Goal: Task Accomplishment & Management: Manage account settings

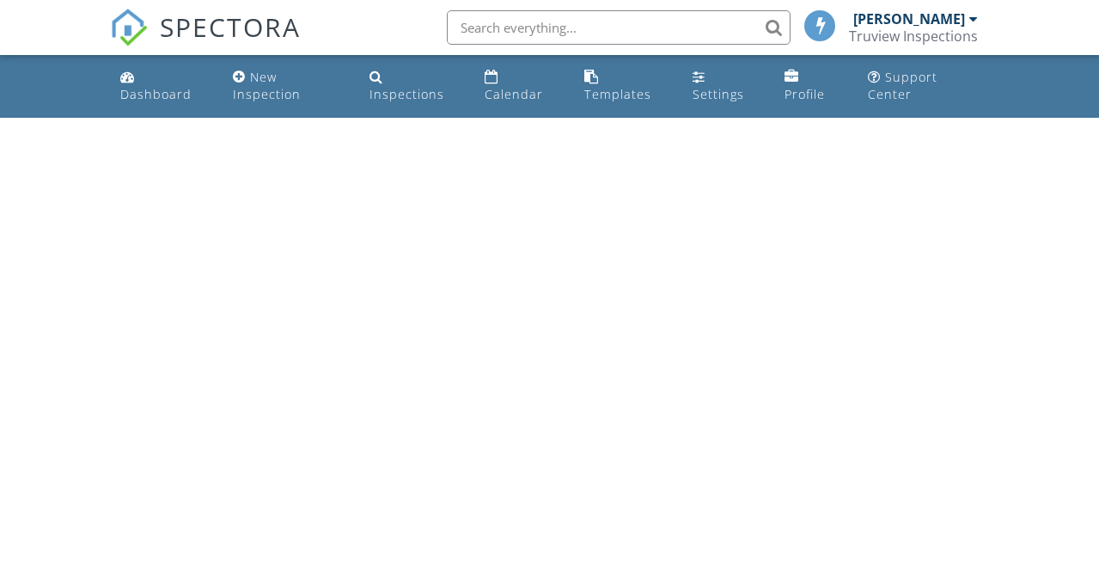
click at [606, 27] on input "text" at bounding box center [619, 27] width 344 height 34
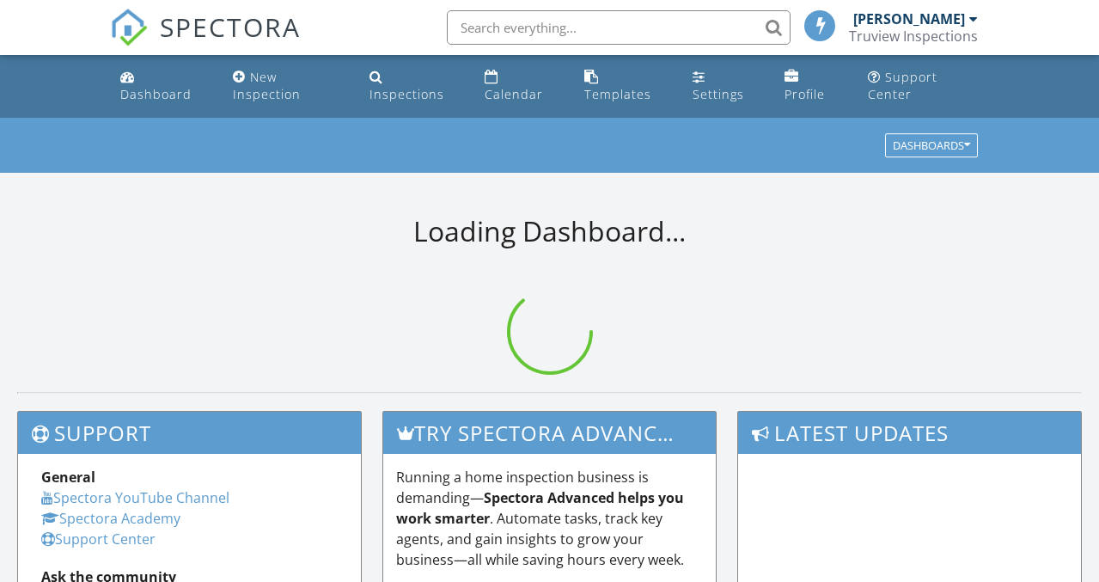
paste input "3662 SW 59th Av"
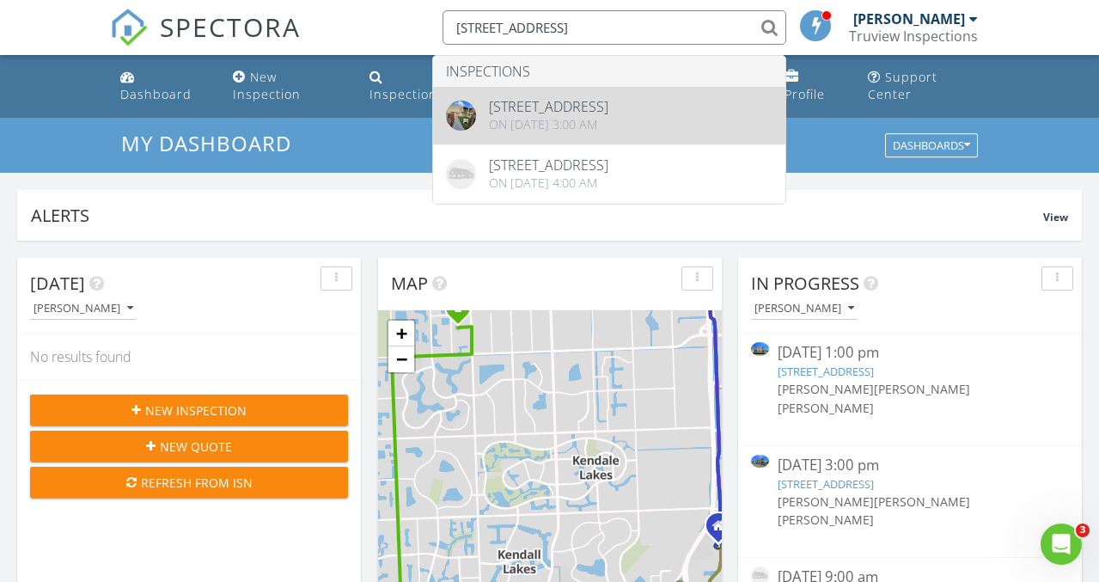
type input "3662 SW 59th Av"
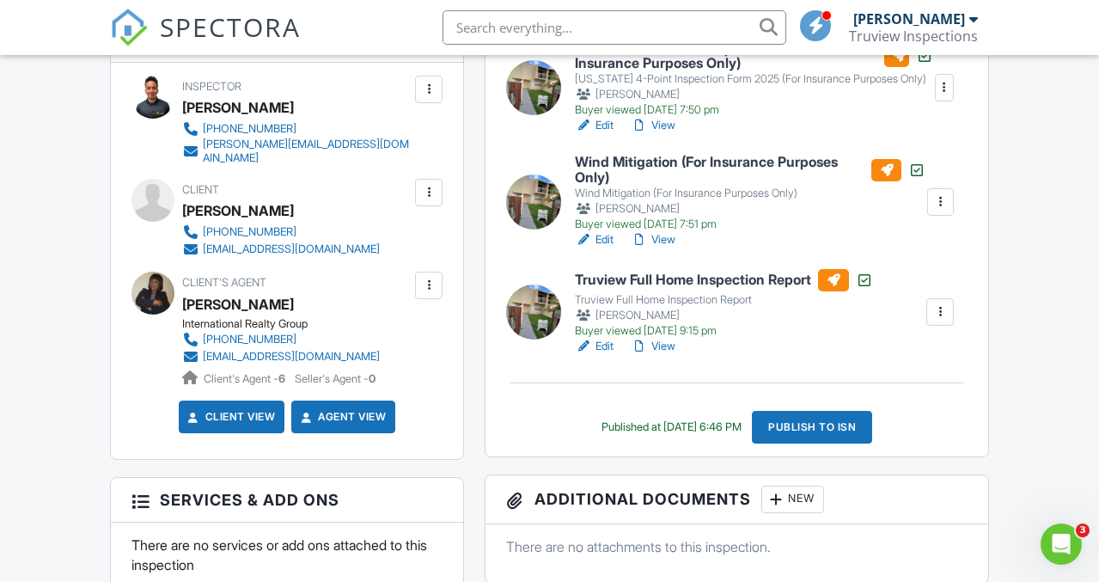
scroll to position [619, 0]
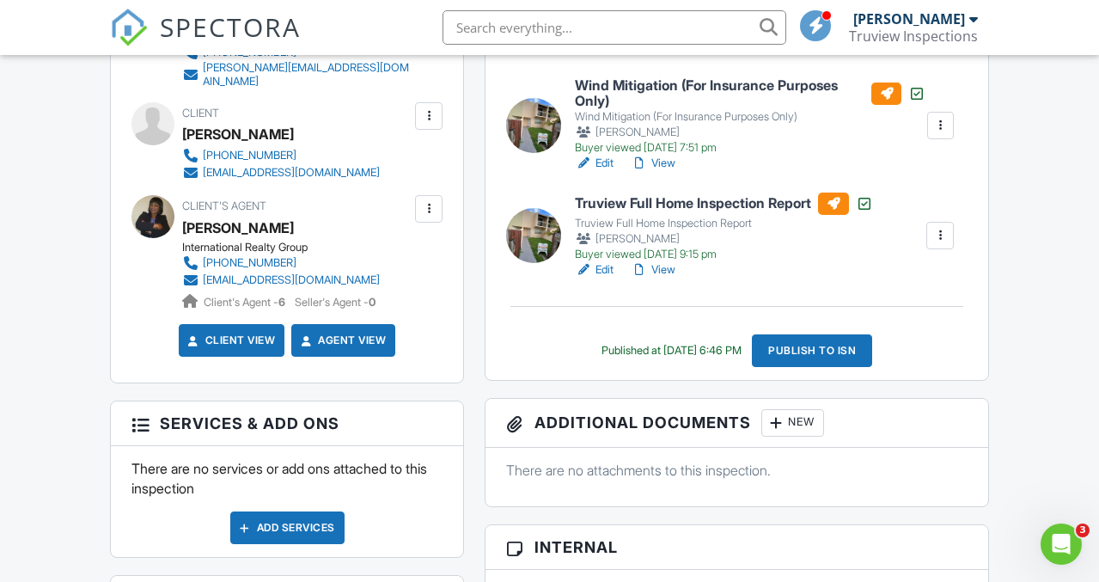
click at [798, 431] on div "New" at bounding box center [792, 422] width 63 height 27
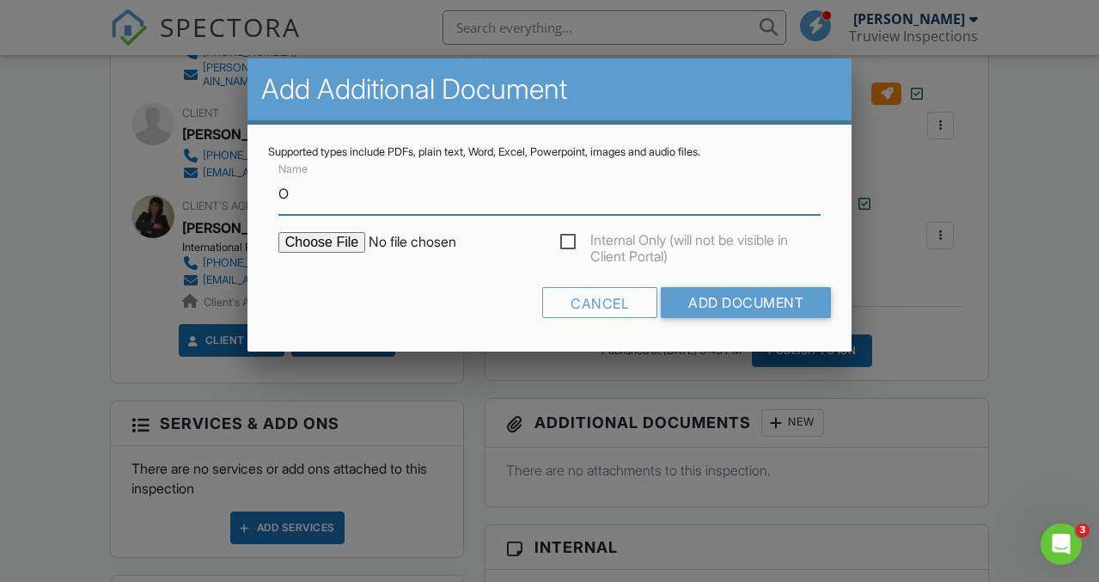
type input "ORIGINAL 4-POINT"
type input "C:\fakepath\ORIGINAL 4-POINT copy 4.pdf"
click at [577, 230] on form "Name ORIGINAL 4-POINT Internal Only (will not be visible in Client Portal) Canc…" at bounding box center [549, 245] width 563 height 172
click at [578, 232] on label "Internal Only (will not be visible in Client Portal)" at bounding box center [690, 242] width 261 height 21
click at [571, 239] on input "Internal Only (will not be visible in Client Portal)" at bounding box center [565, 244] width 11 height 11
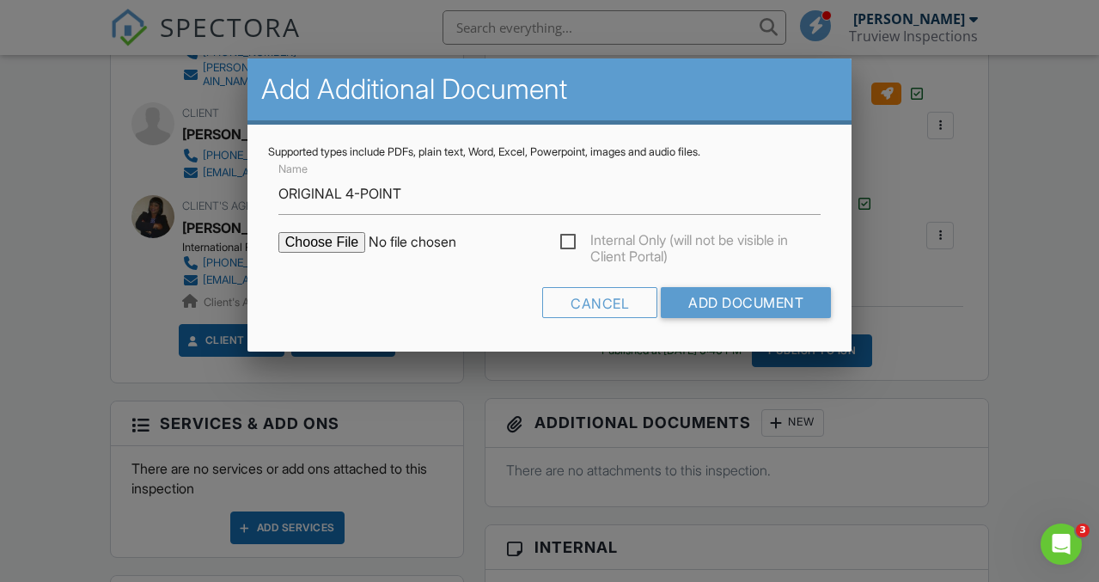
checkbox input "true"
click at [736, 320] on div "Cancel Add Document" at bounding box center [549, 309] width 563 height 44
click at [737, 302] on input "Add Document" at bounding box center [746, 302] width 170 height 31
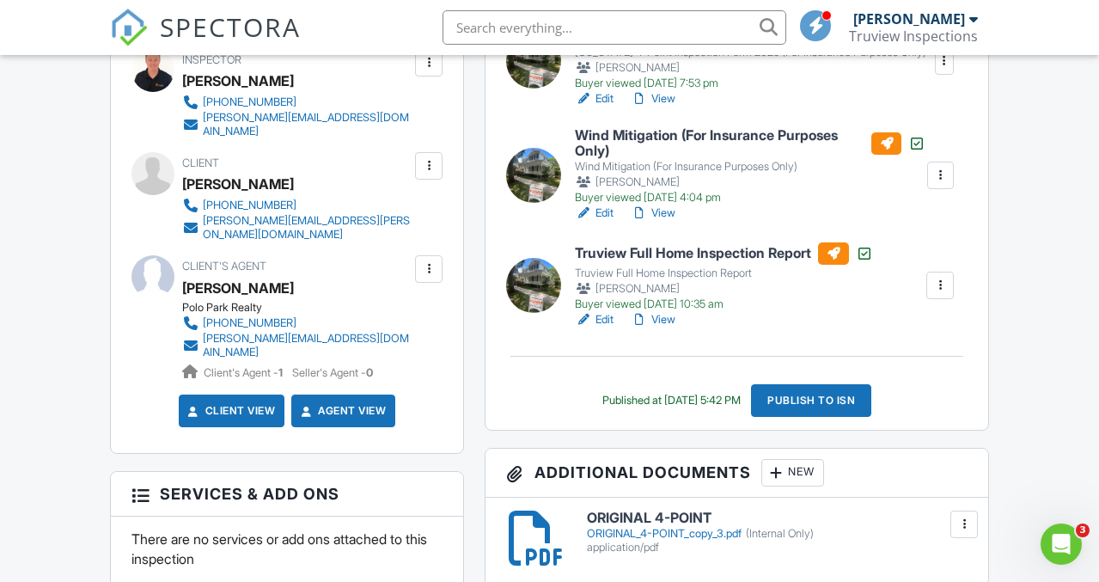
scroll to position [568, 0]
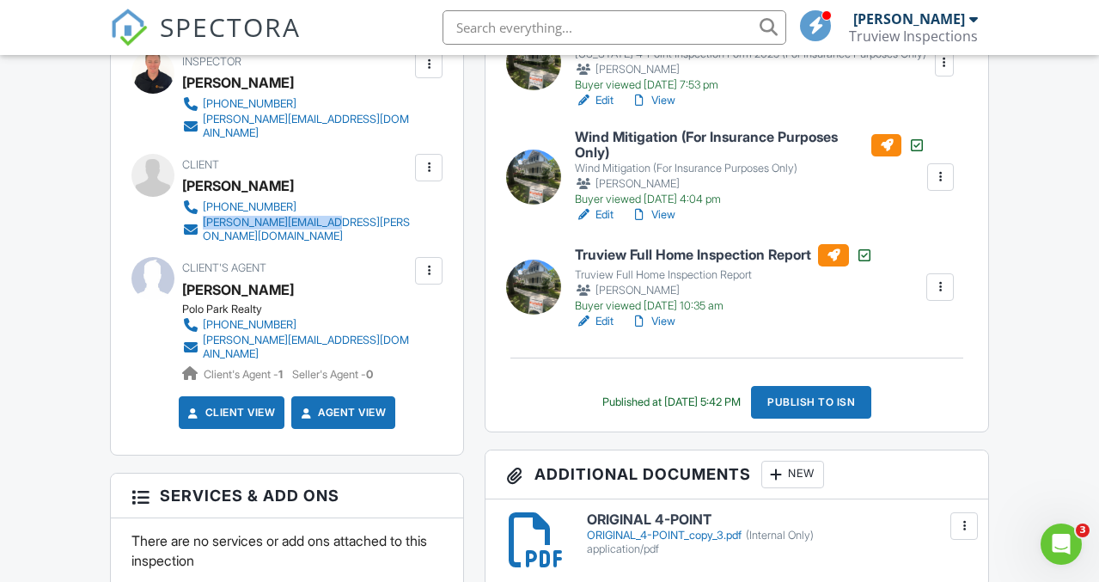
drag, startPoint x: 417, startPoint y: 210, endPoint x: 203, endPoint y: 212, distance: 213.9
click at [203, 212] on div "Client Daniel Ahlers (407) 620-2472 daniel.ahlers@bsci.com" at bounding box center [286, 198] width 311 height 89
copy div "[PERSON_NAME][EMAIL_ADDRESS][PERSON_NAME][DOMAIN_NAME]"
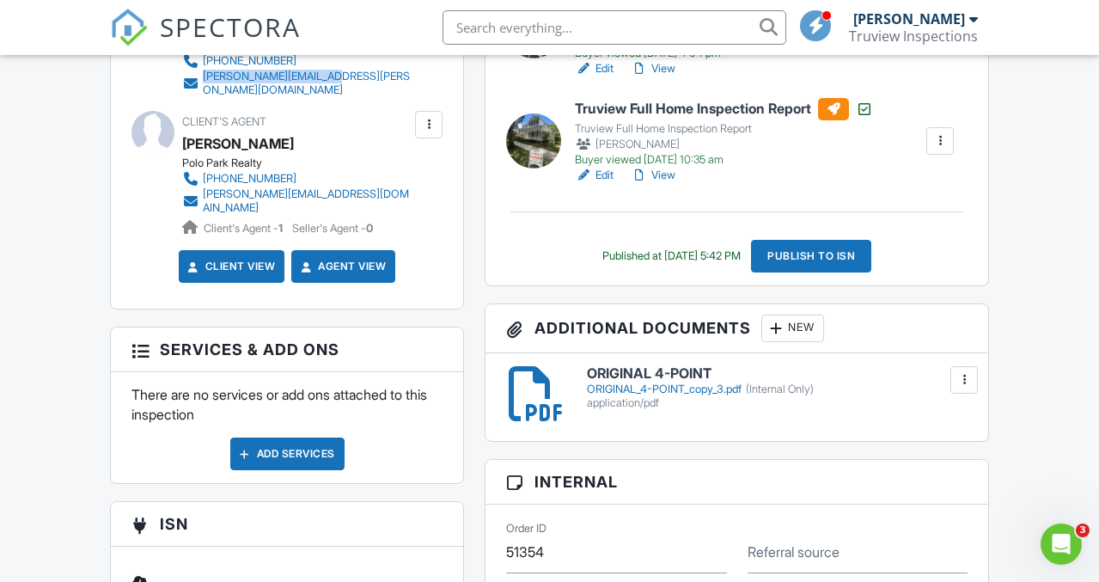
scroll to position [744, 0]
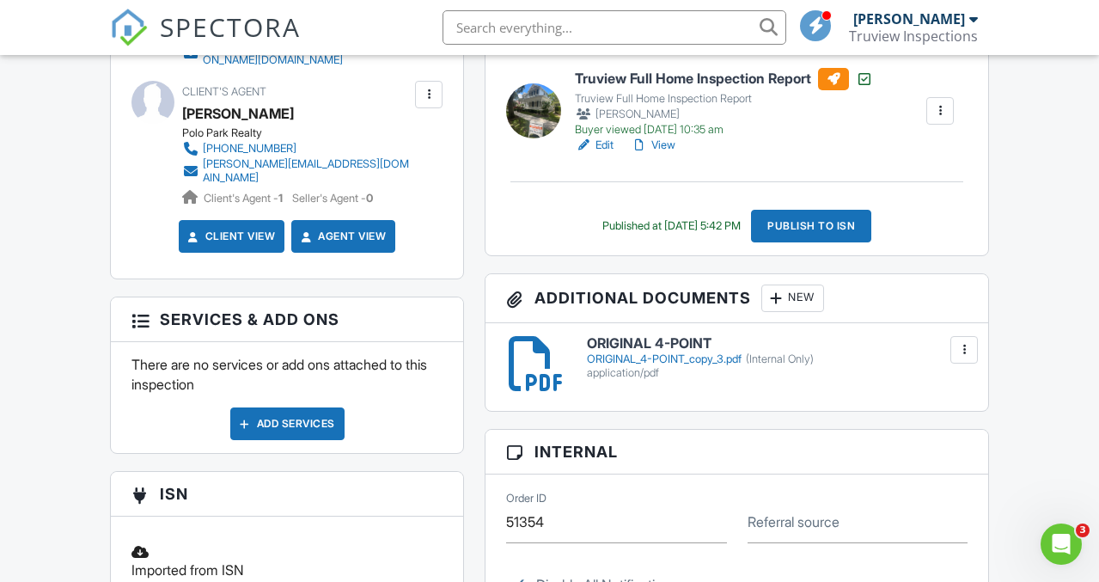
click at [781, 290] on div at bounding box center [775, 297] width 17 height 17
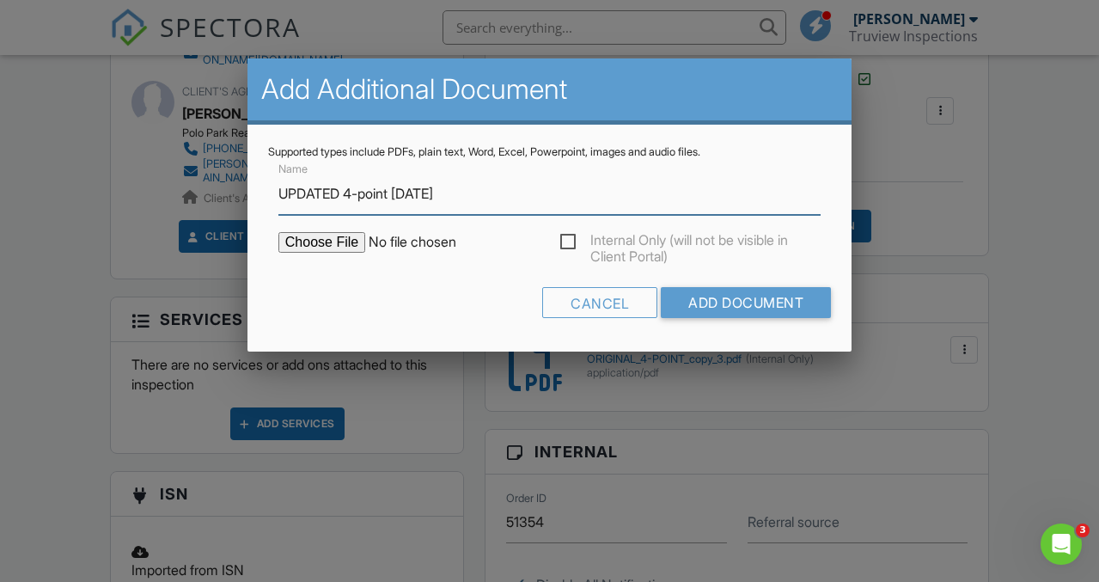
click at [431, 193] on input "UPDATED 4-point 08/11/2025" at bounding box center [549, 194] width 542 height 42
type input "UPDATED 4-point 08/28/2025"
type input "C:\fakepath\UPDATED 4-POINT copy 4 (1).pdf"
type input "UPDATED 4-point 08/28/2025"
click at [569, 240] on label "Internal Only (will not be visible in Client Portal)" at bounding box center [690, 242] width 261 height 21
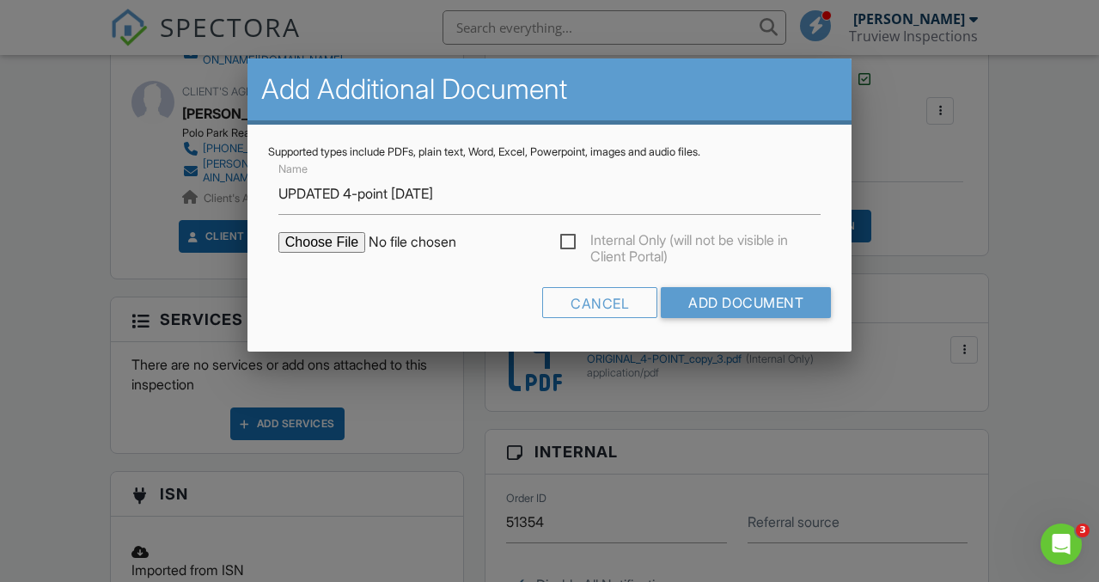
click at [569, 240] on input "Internal Only (will not be visible in Client Portal)" at bounding box center [565, 244] width 11 height 11
checkbox input "true"
click at [696, 309] on input "Add Document" at bounding box center [746, 302] width 170 height 31
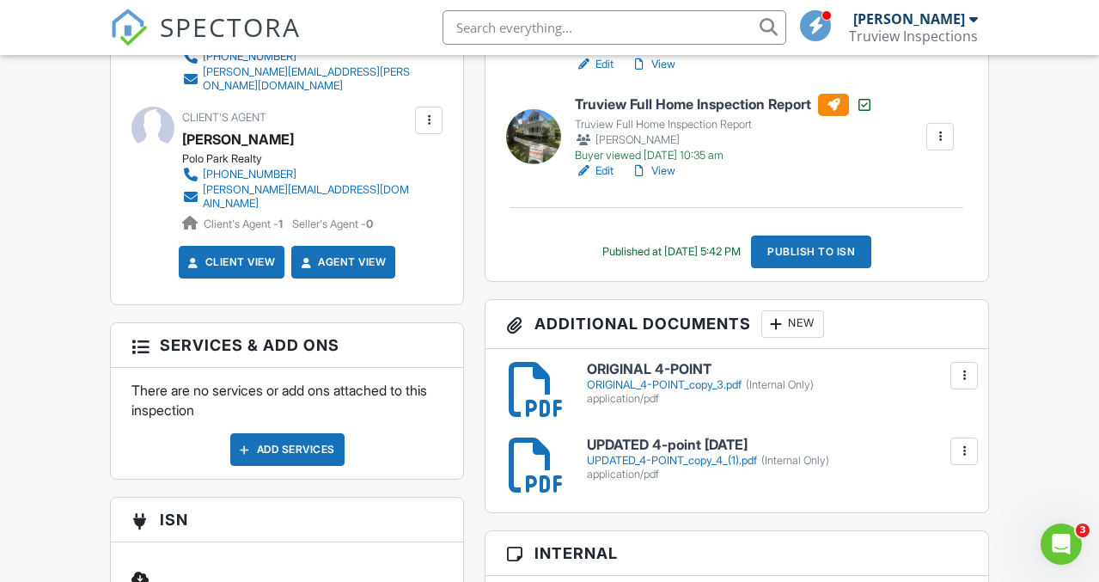
scroll to position [649, 0]
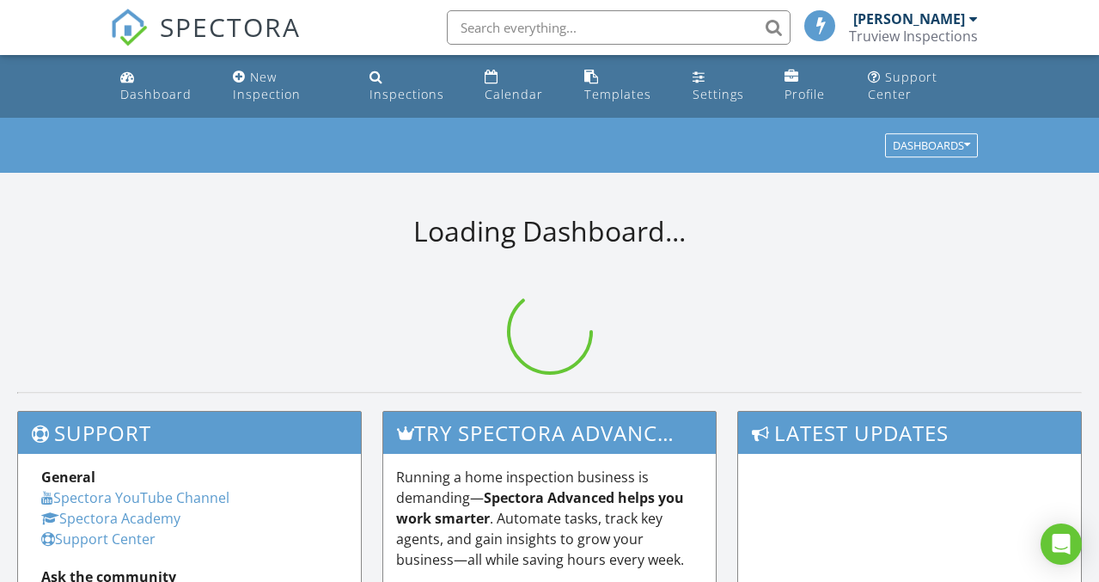
click at [579, 21] on input "text" at bounding box center [619, 27] width 344 height 34
paste input "1222 Druid [PERSON_NAME]"
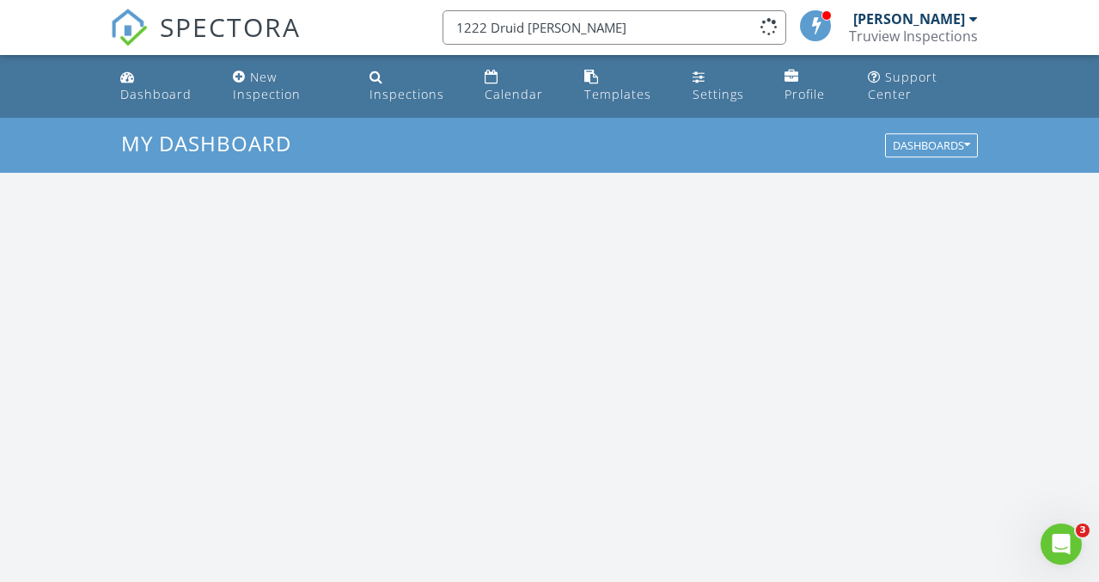
scroll to position [1564, 1099]
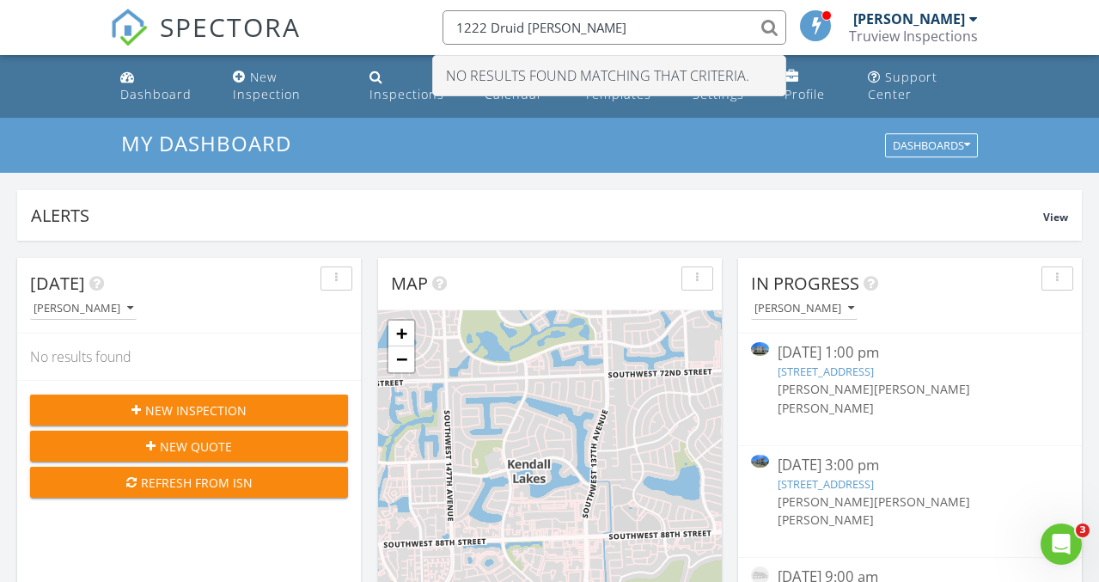
type input "1222 Druid [PERSON_NAME]"
click at [891, 27] on div "Truview Inspections" at bounding box center [913, 35] width 129 height 17
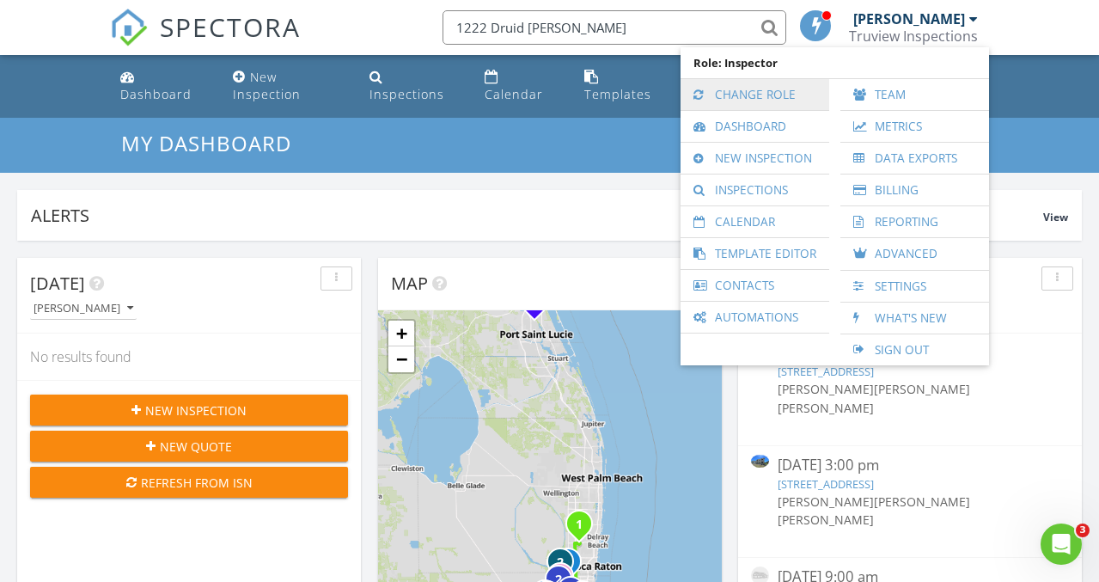
click at [794, 98] on link "Change Role" at bounding box center [754, 94] width 131 height 31
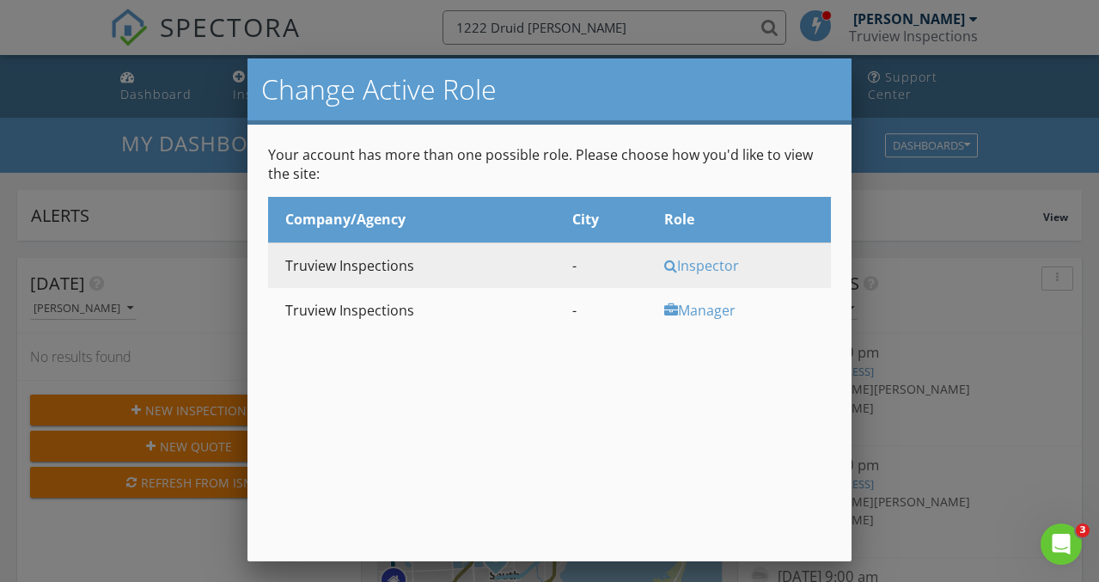
click at [696, 306] on div "Manager" at bounding box center [745, 310] width 162 height 19
